Goal: Information Seeking & Learning: Learn about a topic

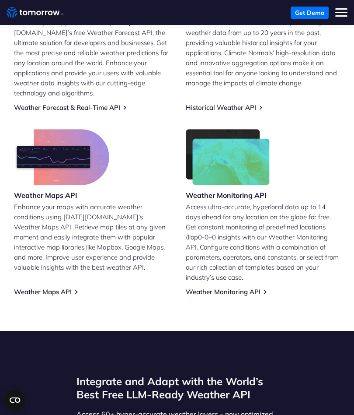
scroll to position [332, 0]
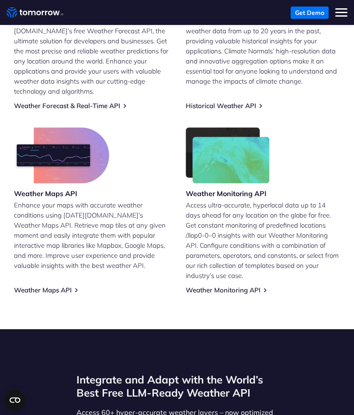
click at [246, 286] on link "Weather Monitoring API" at bounding box center [223, 290] width 75 height 8
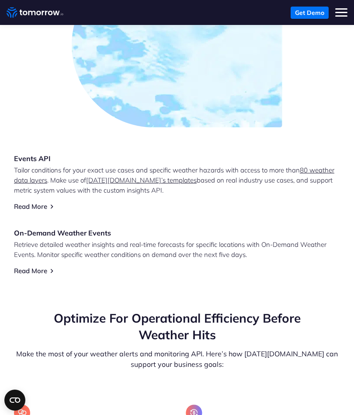
scroll to position [863, 0]
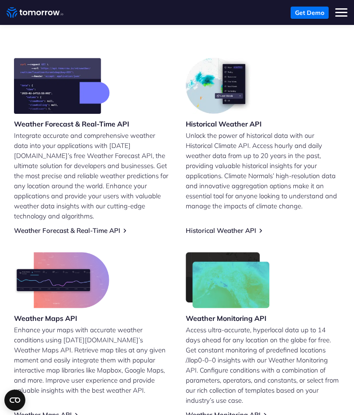
scroll to position [207, 0]
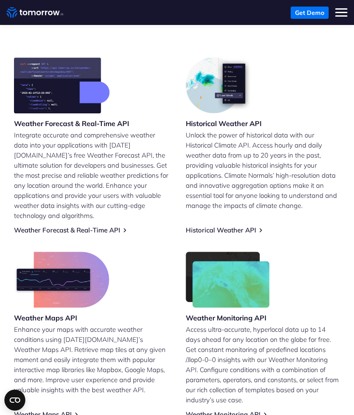
click at [109, 226] on link "Weather Forecast & Real-Time API" at bounding box center [67, 230] width 106 height 8
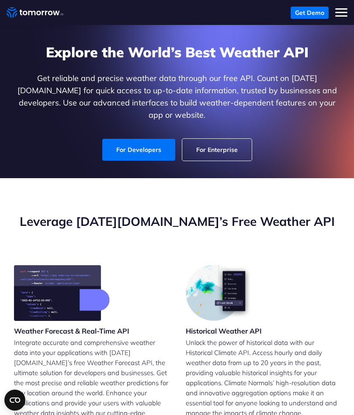
click at [239, 326] on h3 "Historical Weather API" at bounding box center [224, 331] width 76 height 10
click at [247, 326] on h3 "Historical Weather API" at bounding box center [224, 331] width 76 height 10
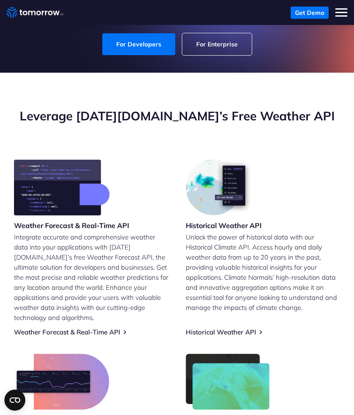
scroll to position [171, 0]
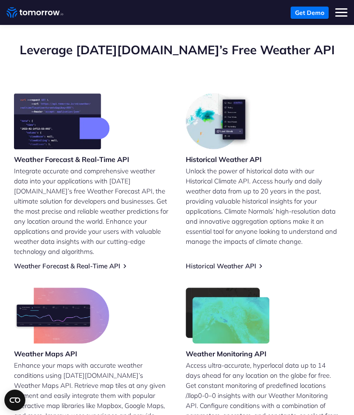
click at [256, 262] on link "Historical Weather API" at bounding box center [221, 266] width 70 height 8
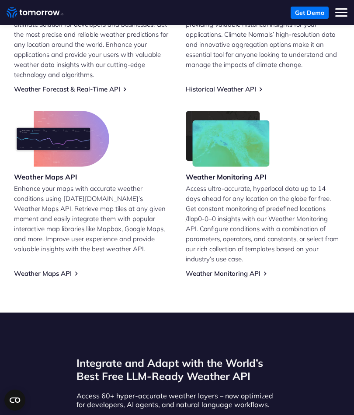
scroll to position [350, 0]
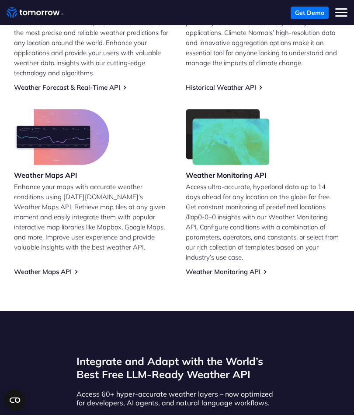
click at [61, 267] on link "Weather Maps API" at bounding box center [43, 271] width 58 height 8
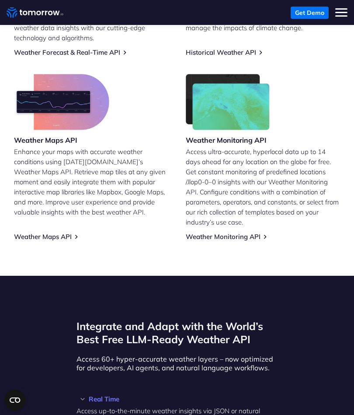
click at [240, 232] on link "Weather Monitoring API" at bounding box center [223, 236] width 75 height 8
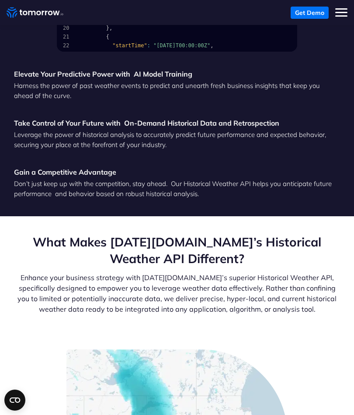
scroll to position [1567, 0]
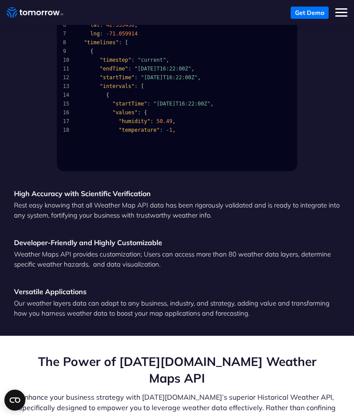
scroll to position [1305, 0]
